Goal: Information Seeking & Learning: Learn about a topic

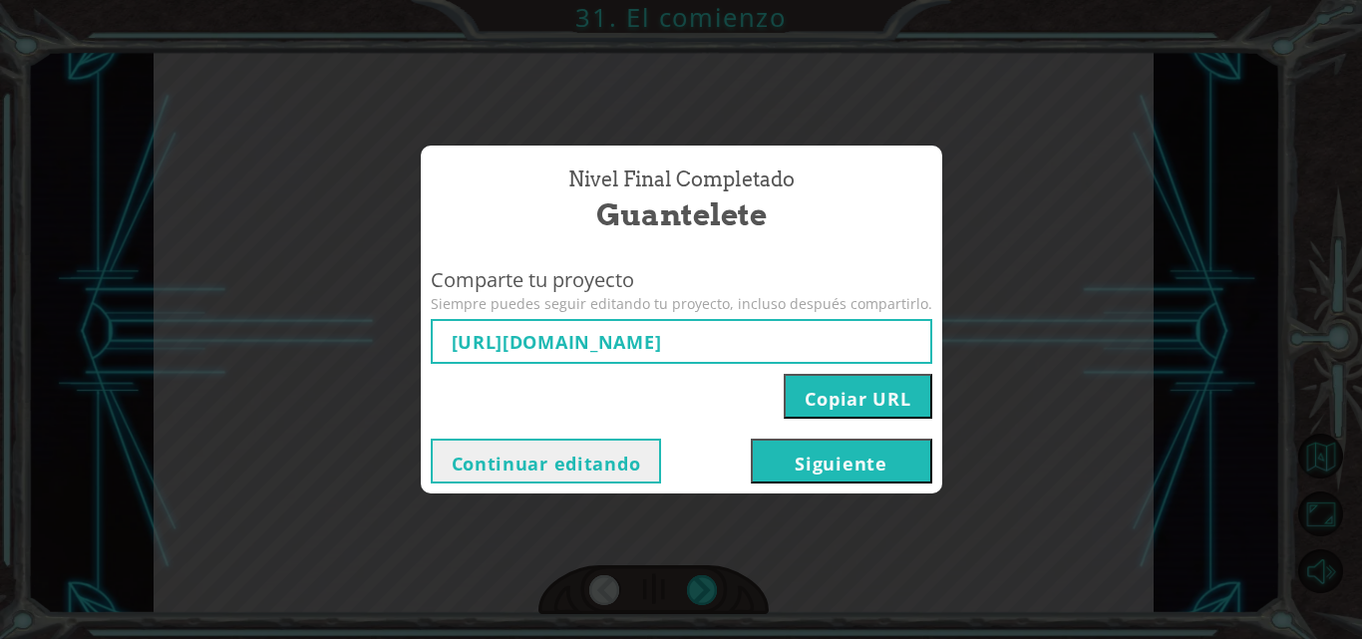
click at [768, 458] on button "Siguiente" at bounding box center [841, 461] width 181 height 45
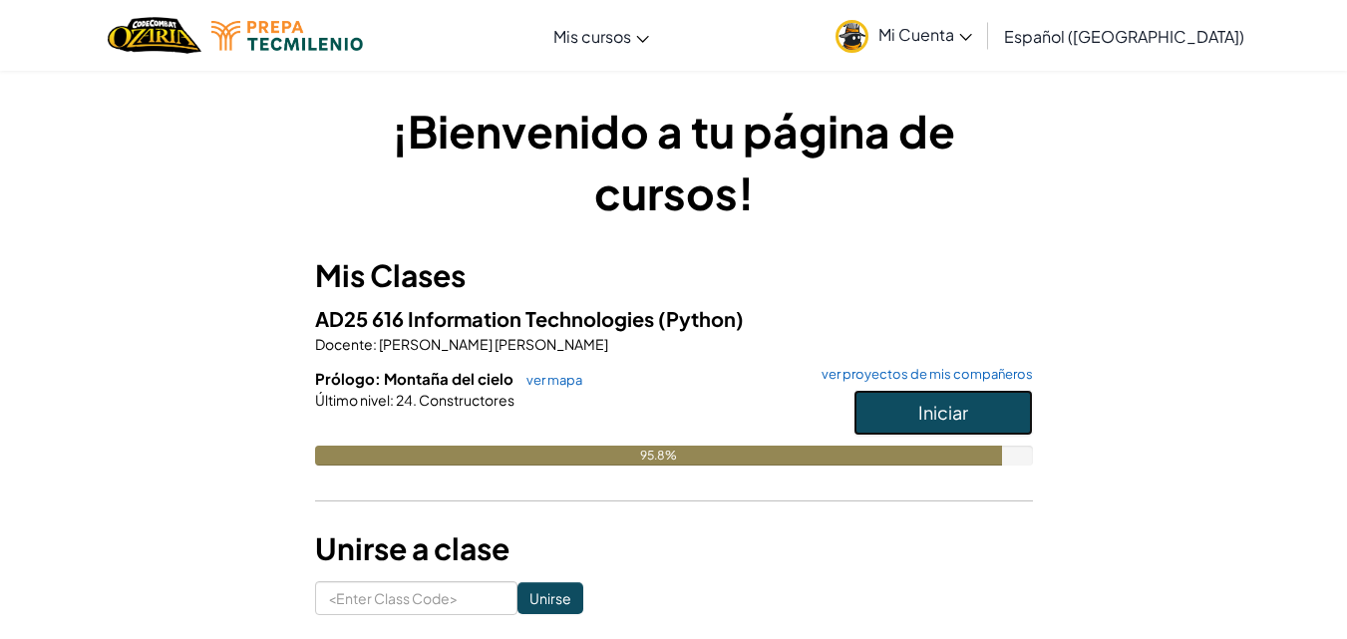
click at [947, 403] on span "Iniciar" at bounding box center [943, 412] width 50 height 23
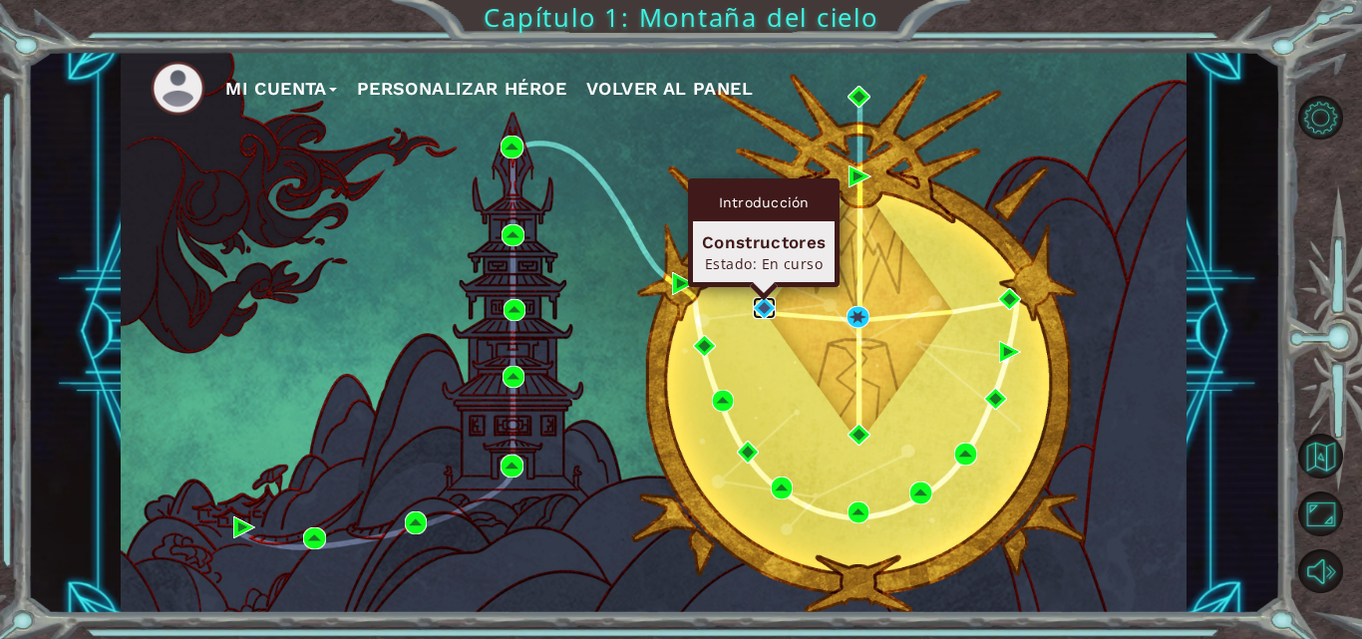
click at [764, 308] on img at bounding box center [764, 308] width 22 height 22
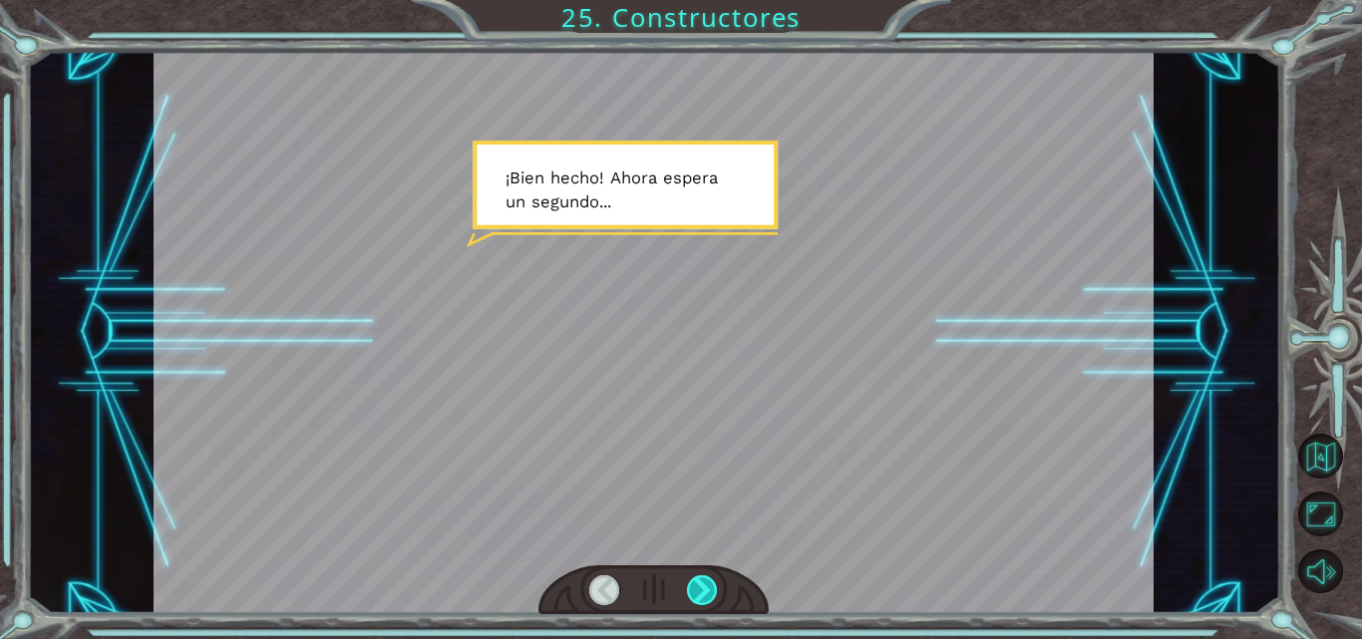
click at [703, 577] on div at bounding box center [702, 590] width 31 height 30
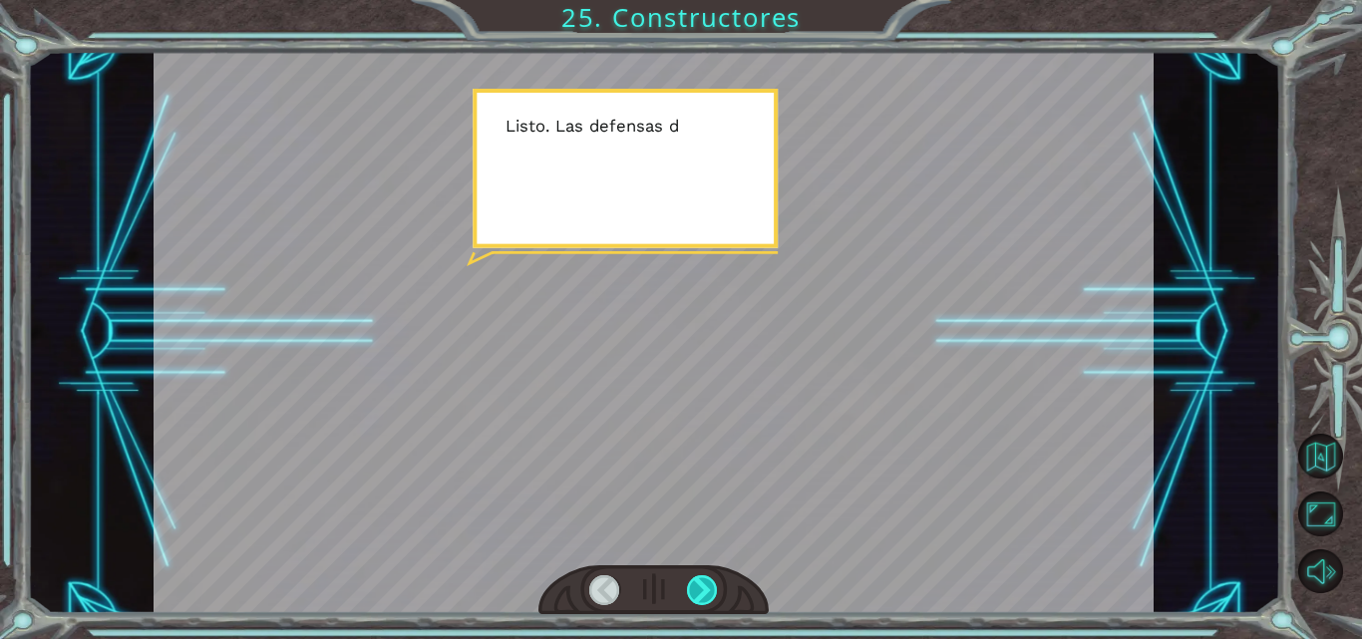
click at [703, 577] on div at bounding box center [702, 590] width 31 height 30
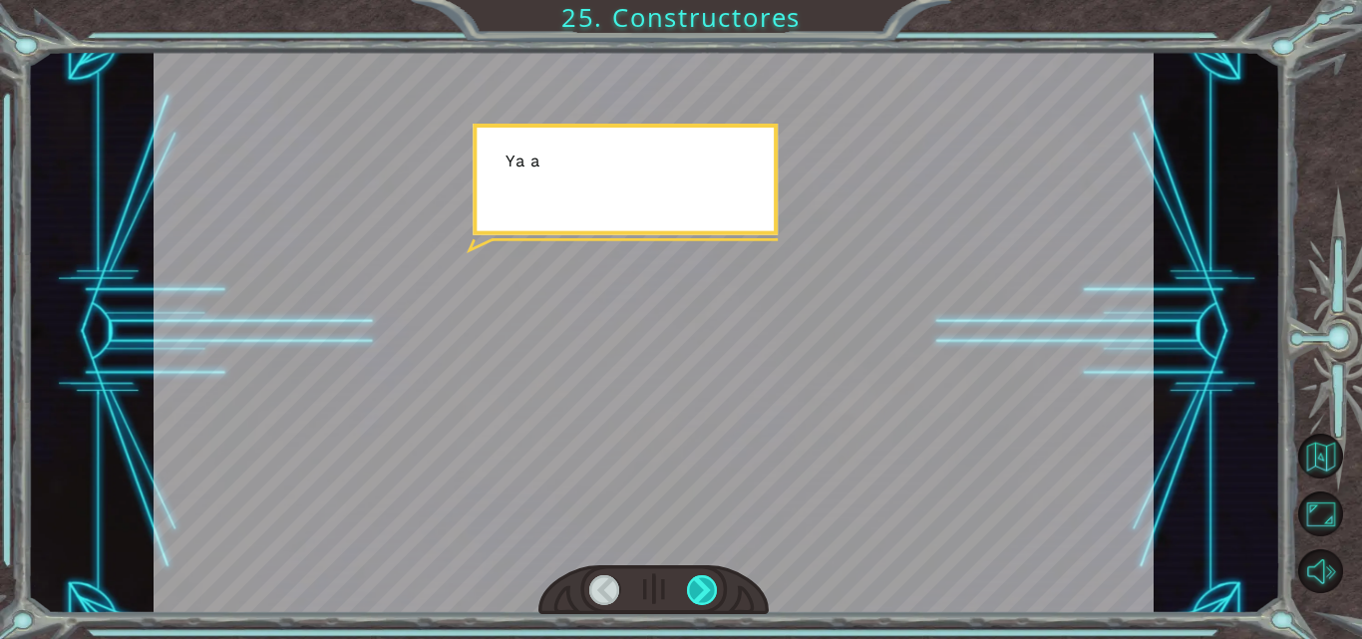
click at [703, 577] on div at bounding box center [702, 590] width 31 height 30
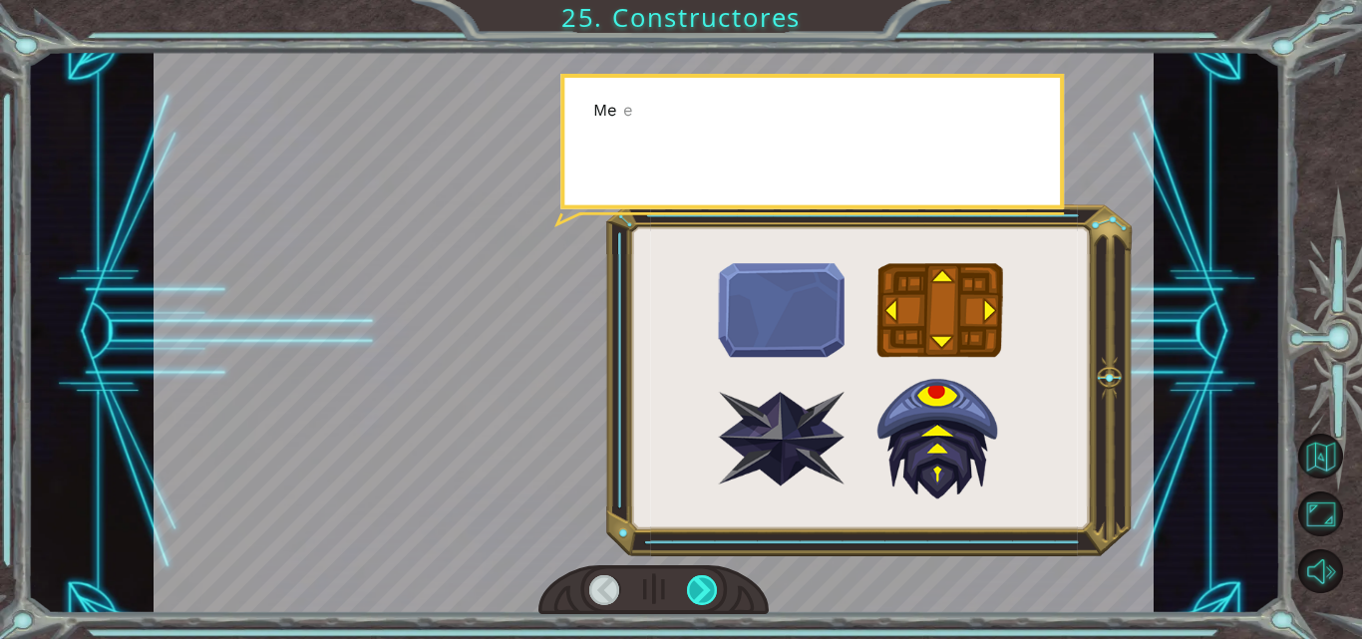
click at [703, 577] on div at bounding box center [702, 590] width 31 height 30
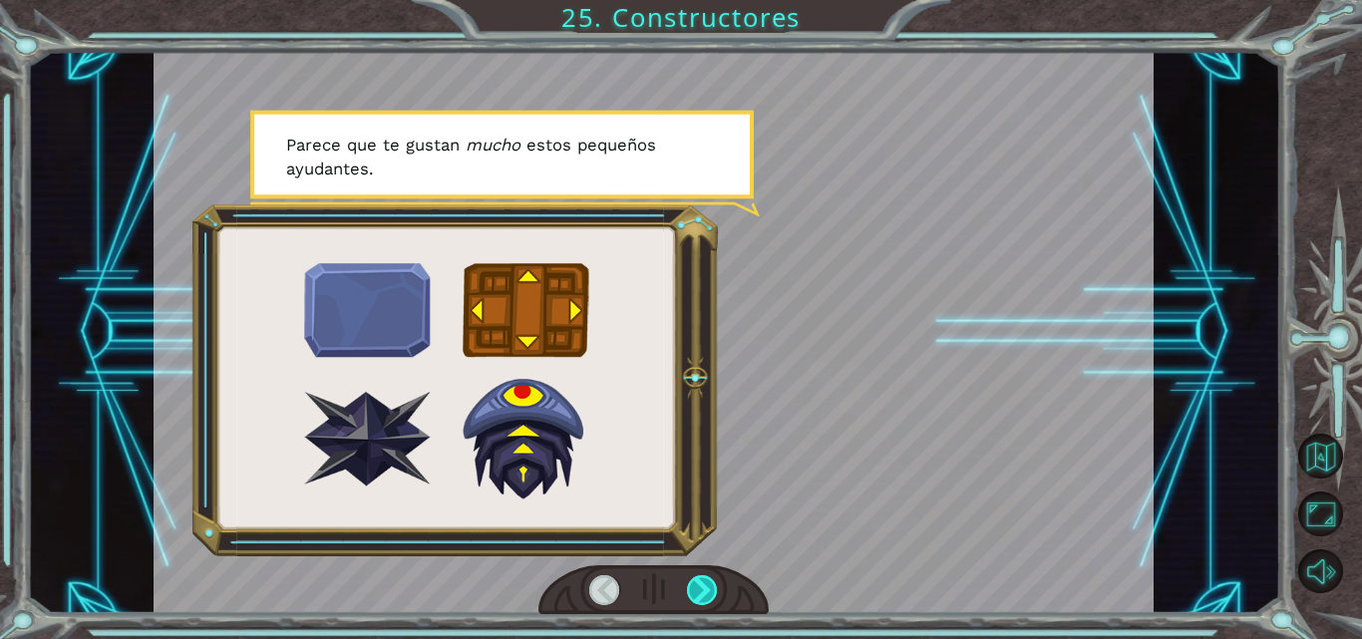
click at [703, 577] on div at bounding box center [702, 590] width 31 height 30
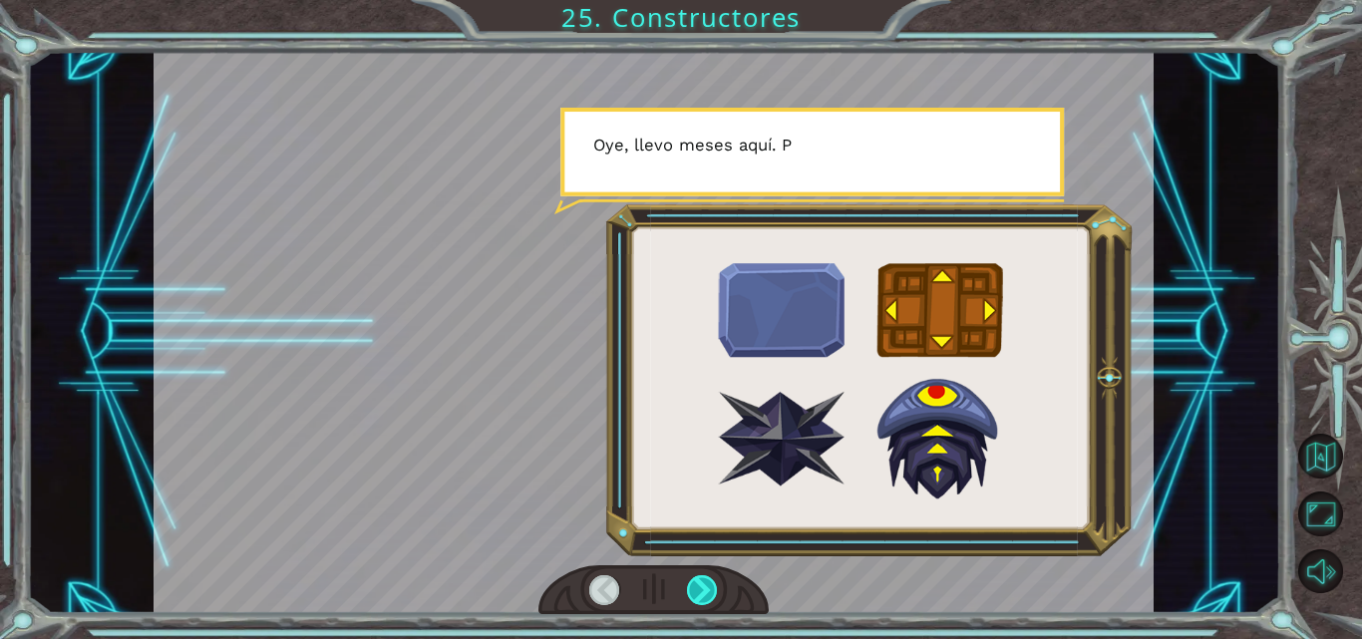
click at [703, 577] on div at bounding box center [702, 590] width 31 height 30
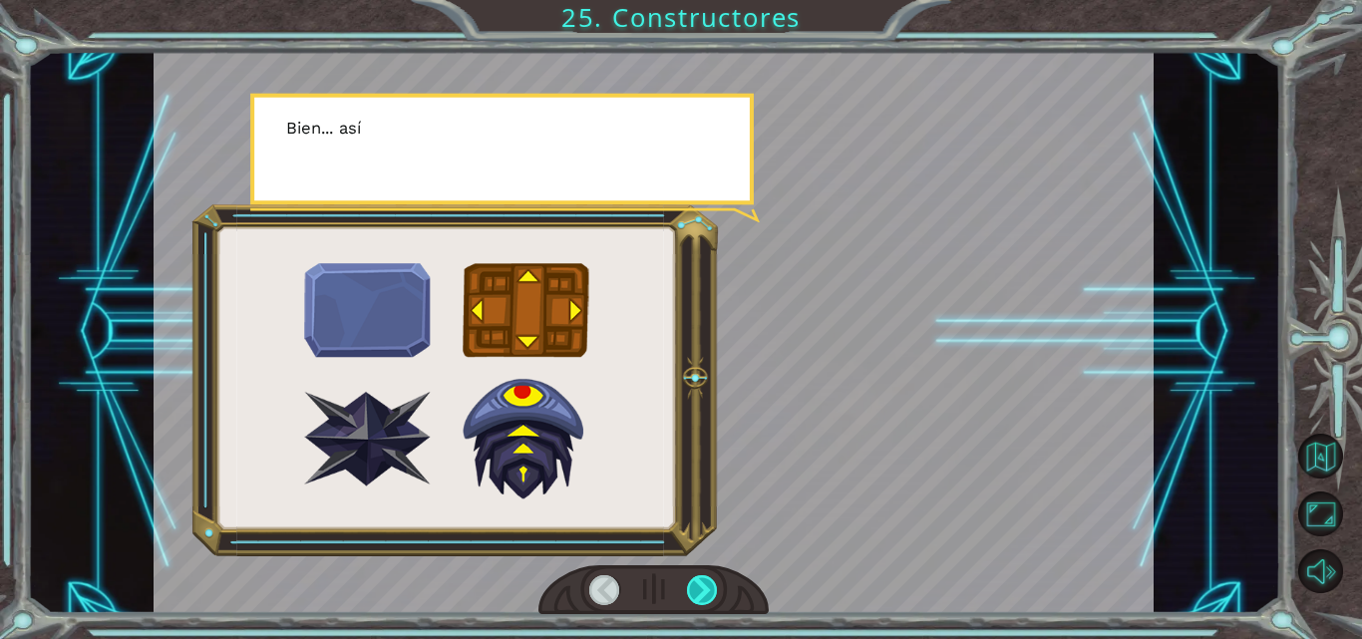
click at [703, 577] on div at bounding box center [702, 590] width 31 height 30
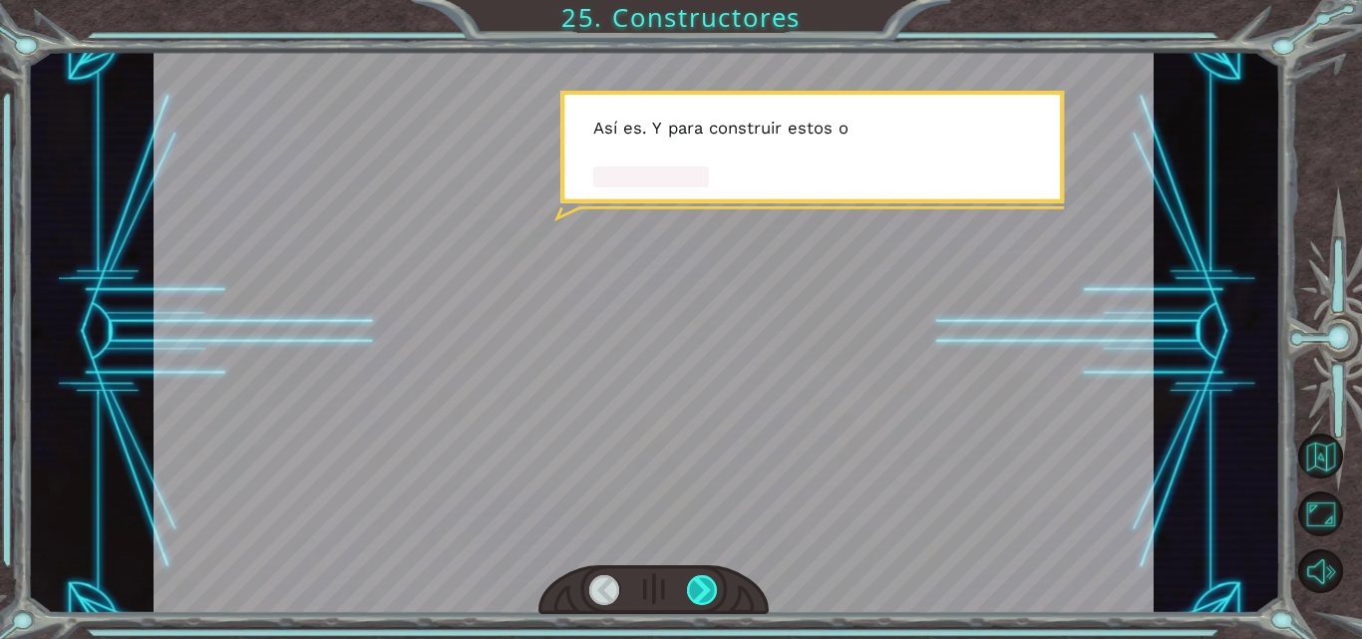
click at [703, 577] on div at bounding box center [702, 590] width 31 height 30
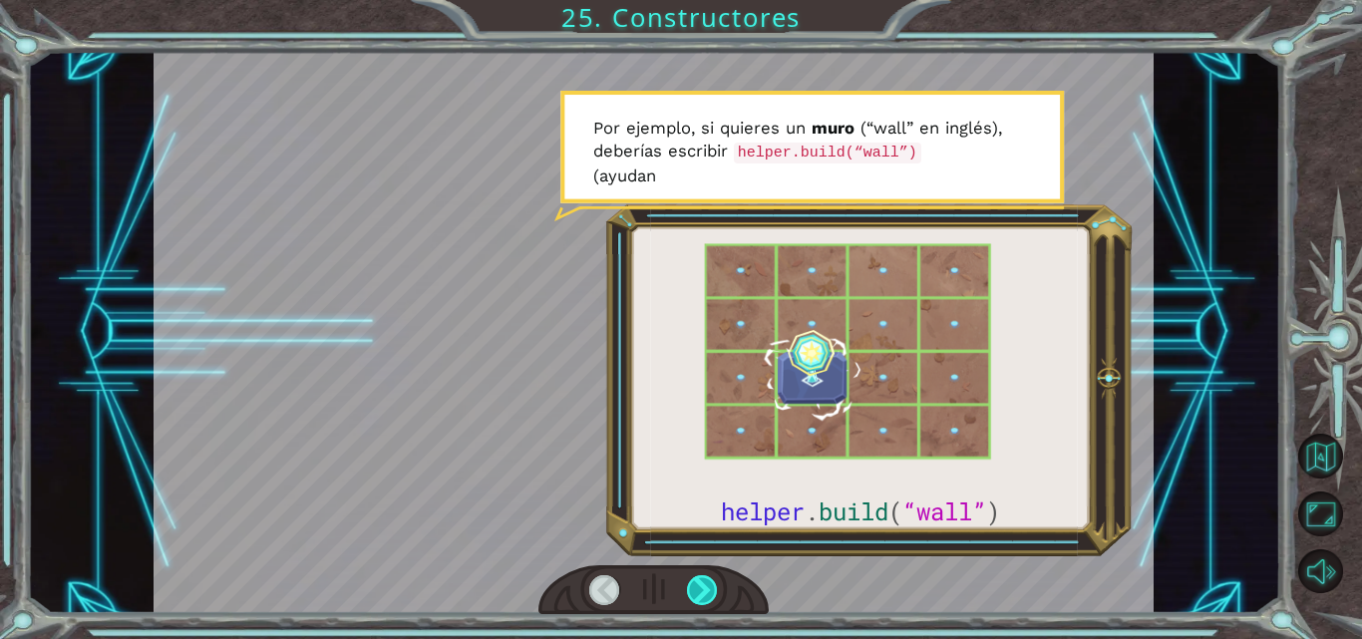
click at [703, 577] on div at bounding box center [702, 590] width 31 height 30
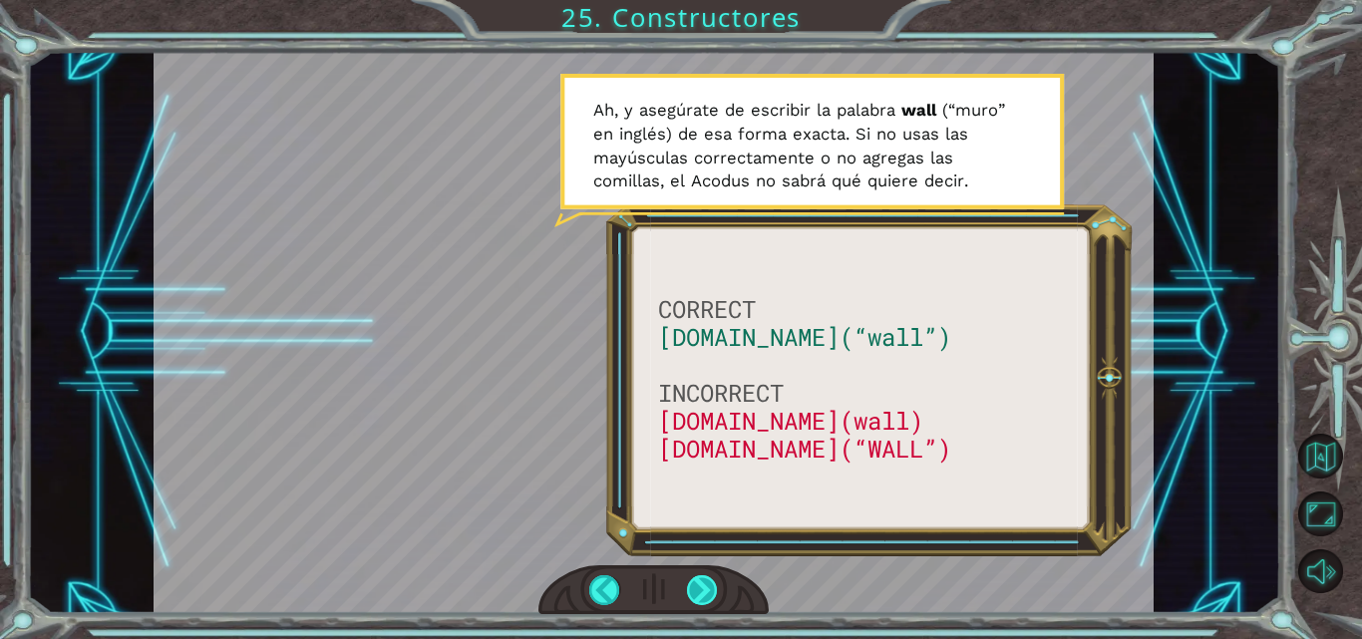
click at [703, 577] on div at bounding box center [702, 590] width 31 height 30
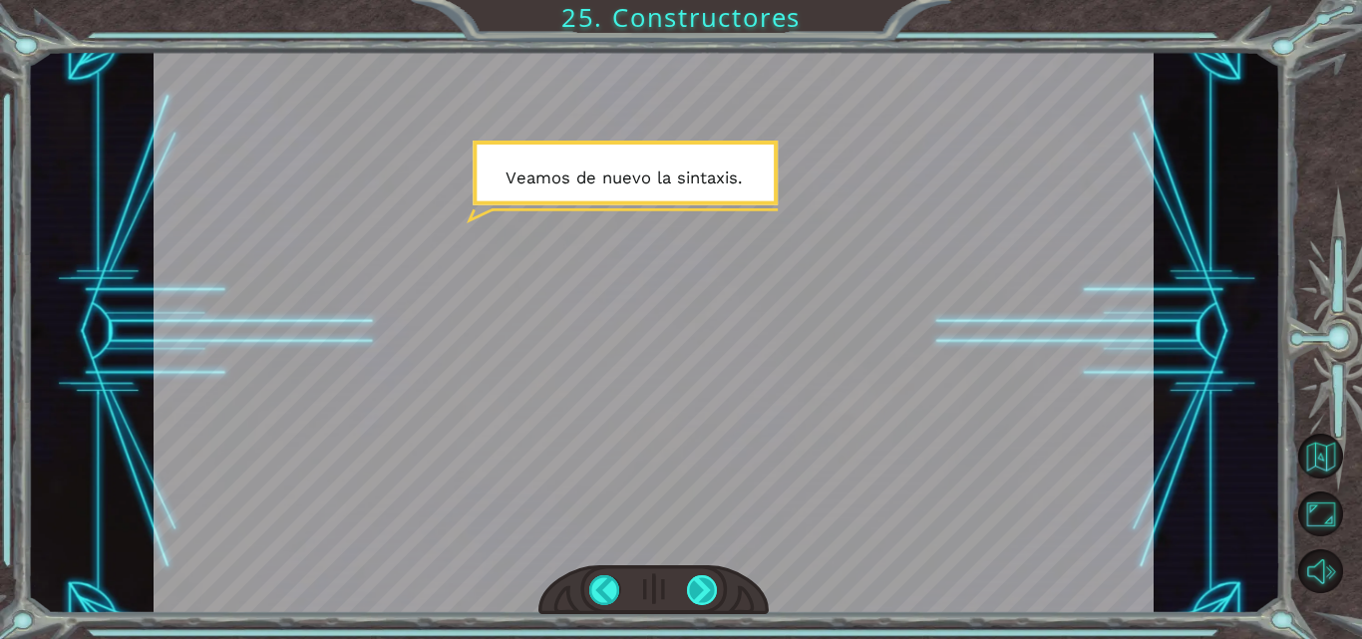
click at [703, 577] on div at bounding box center [702, 590] width 31 height 30
